Goal: Find specific page/section: Find specific page/section

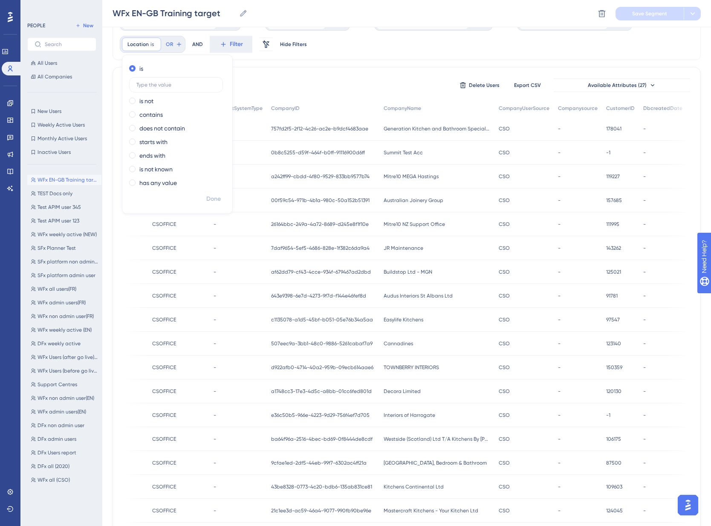
scroll to position [0, 6]
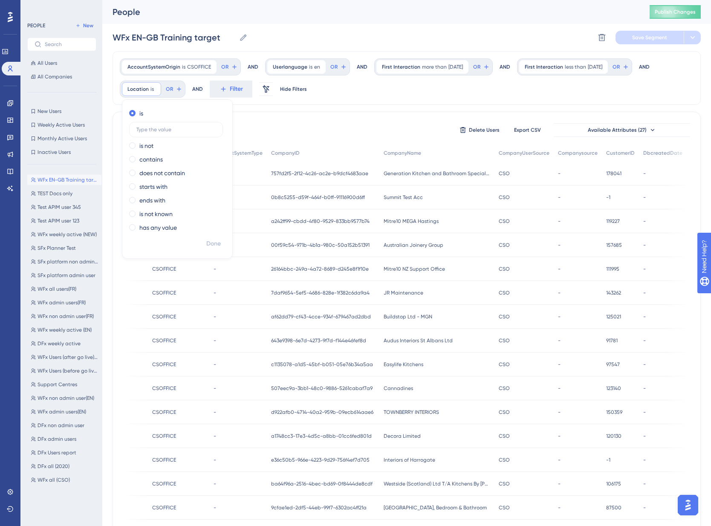
drag, startPoint x: 353, startPoint y: 110, endPoint x: 357, endPoint y: 114, distance: 5.7
click at [353, 110] on div "AccountSystemOrigin is CSOFFICE CSOFFICE Remove OR AND Userlanguage is en en Re…" at bounding box center [407, 364] width 588 height 626
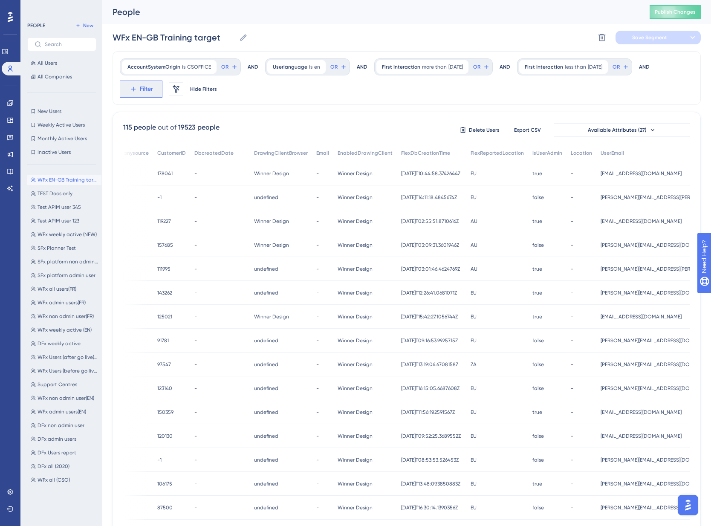
click at [142, 88] on span "Filter" at bounding box center [146, 89] width 13 height 10
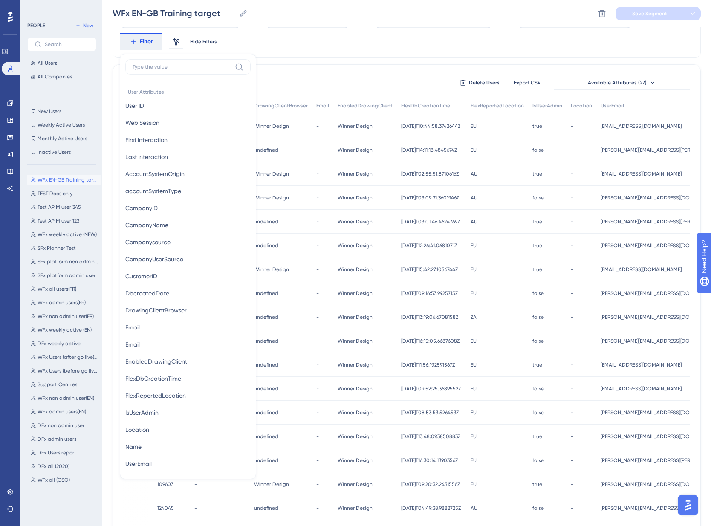
scroll to position [426, 0]
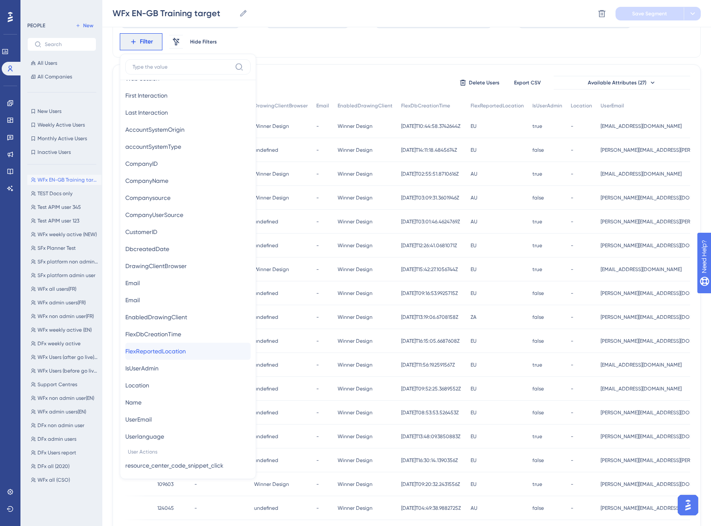
click at [169, 347] on span "FlexReportedLocation" at bounding box center [155, 351] width 61 height 10
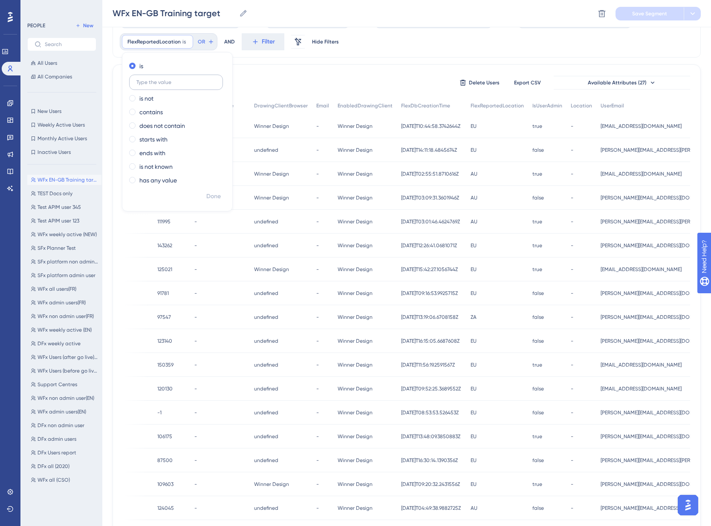
click at [153, 81] on input "text" at bounding box center [175, 82] width 79 height 6
type input "EU"
click at [206, 197] on span "Done" at bounding box center [213, 196] width 14 height 10
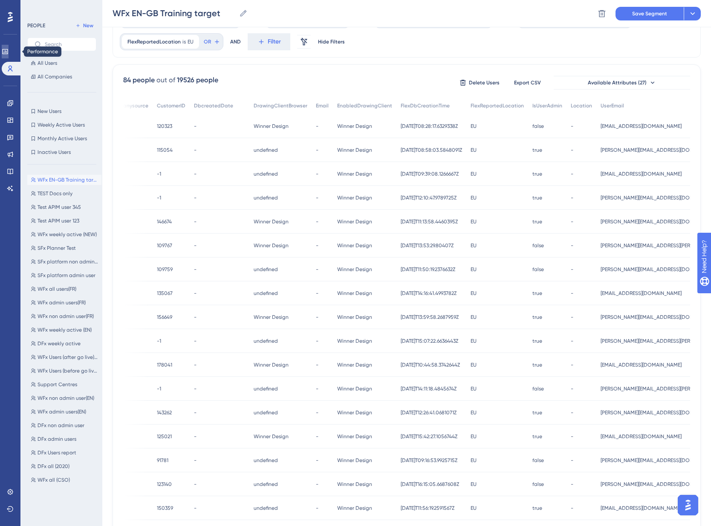
click at [9, 50] on icon at bounding box center [5, 51] width 7 height 7
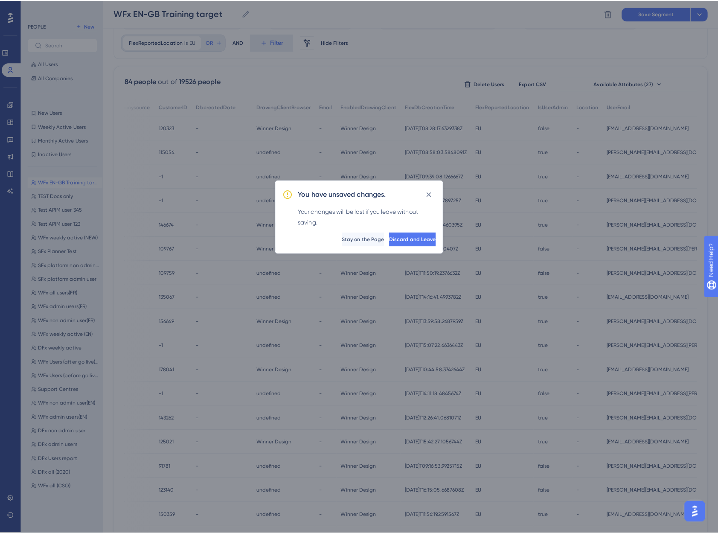
scroll to position [51, 0]
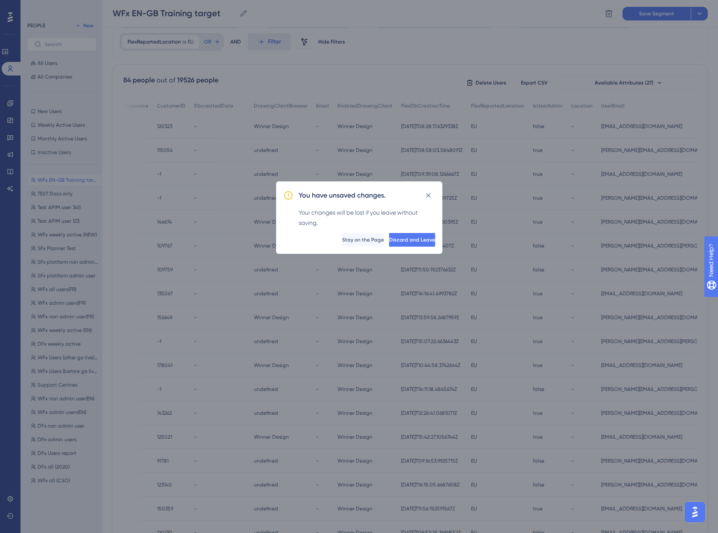
click at [395, 240] on span "Discard and Leave" at bounding box center [412, 239] width 46 height 7
